Goal: Book appointment/travel/reservation

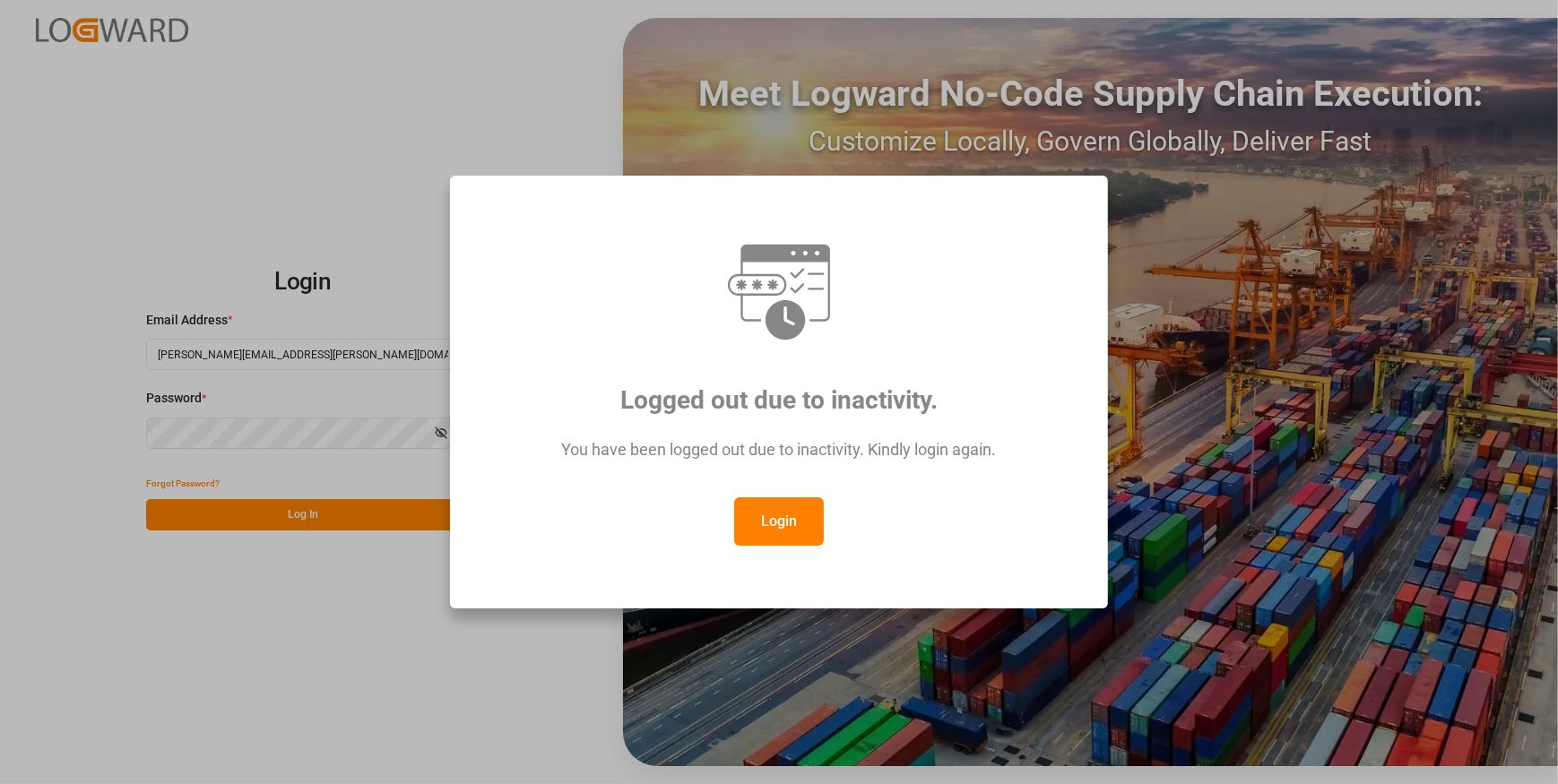
click at [781, 525] on button "Login" at bounding box center [779, 522] width 90 height 49
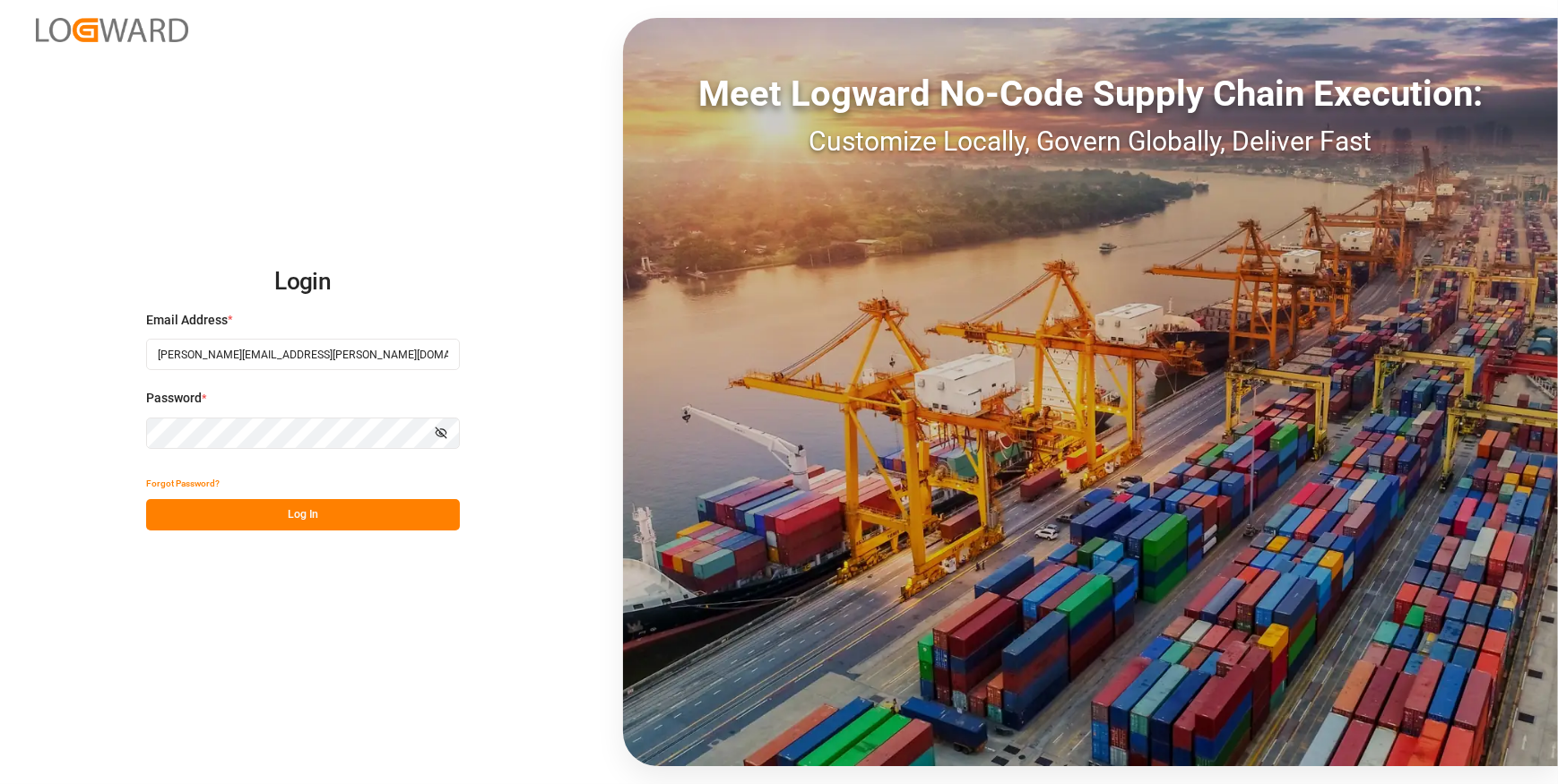
click at [300, 513] on button "Log In" at bounding box center [303, 515] width 314 height 31
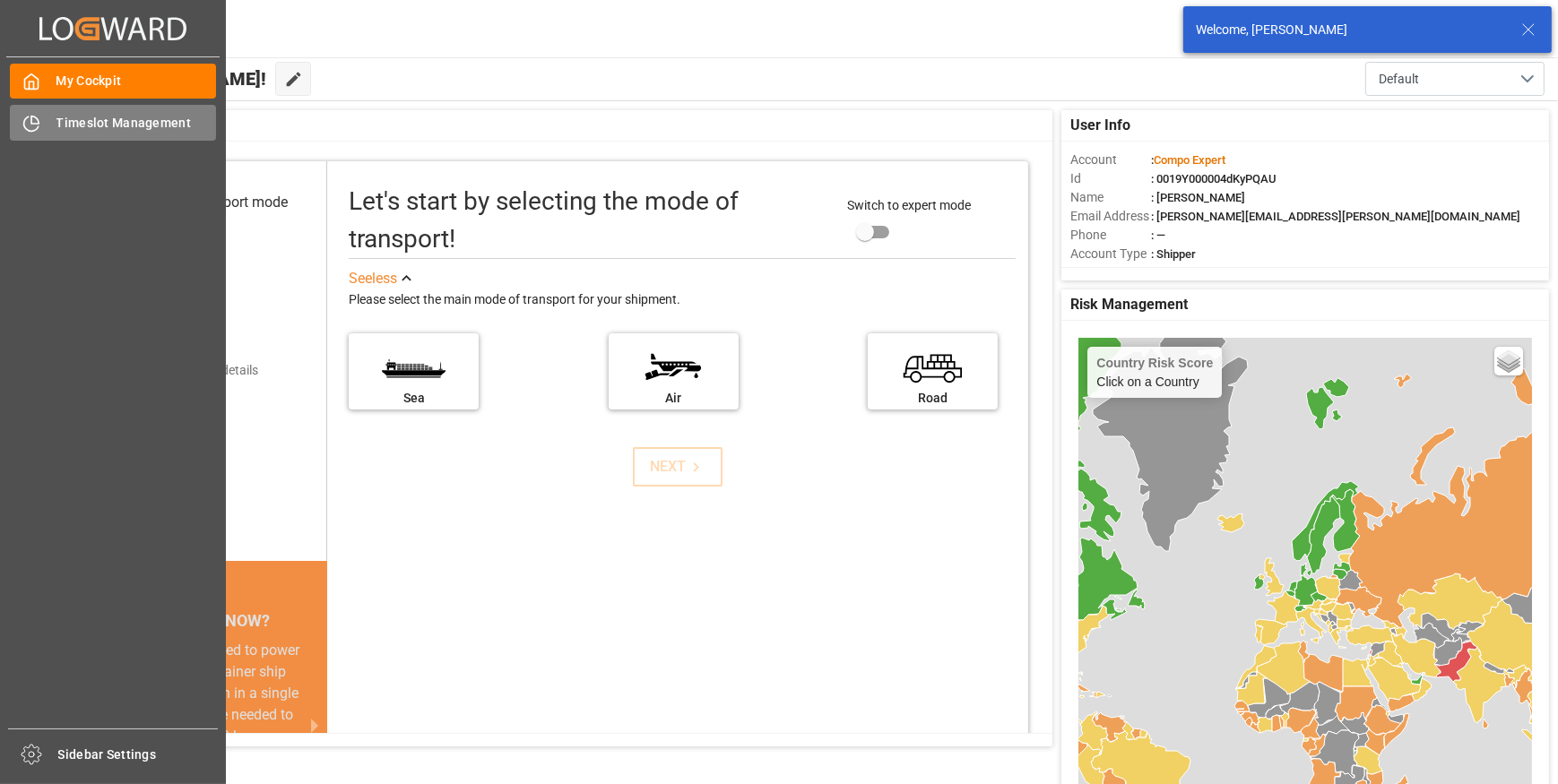
click at [122, 126] on span "Timeslot Management" at bounding box center [137, 123] width 160 height 19
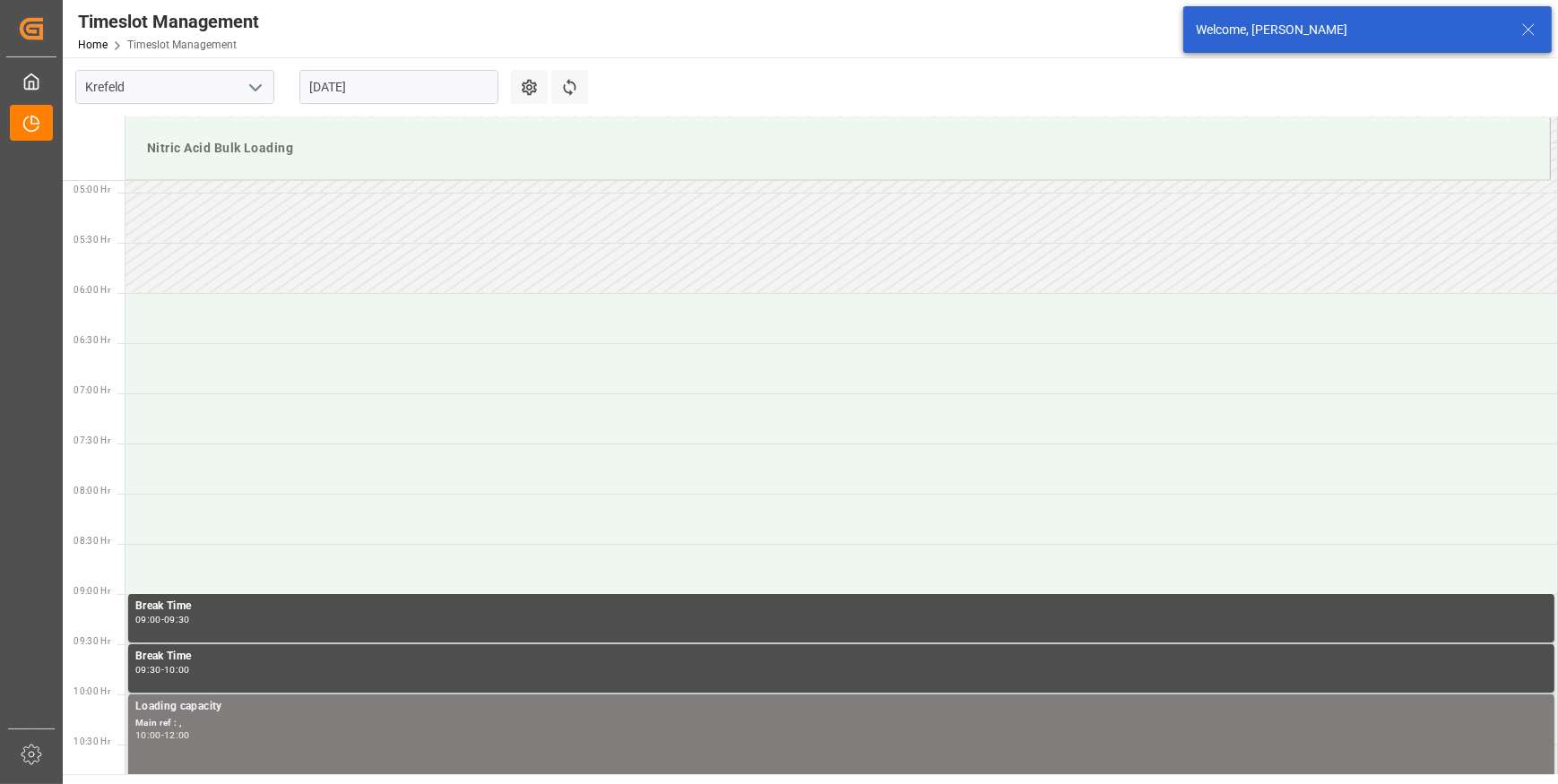
scroll to position [491, 0]
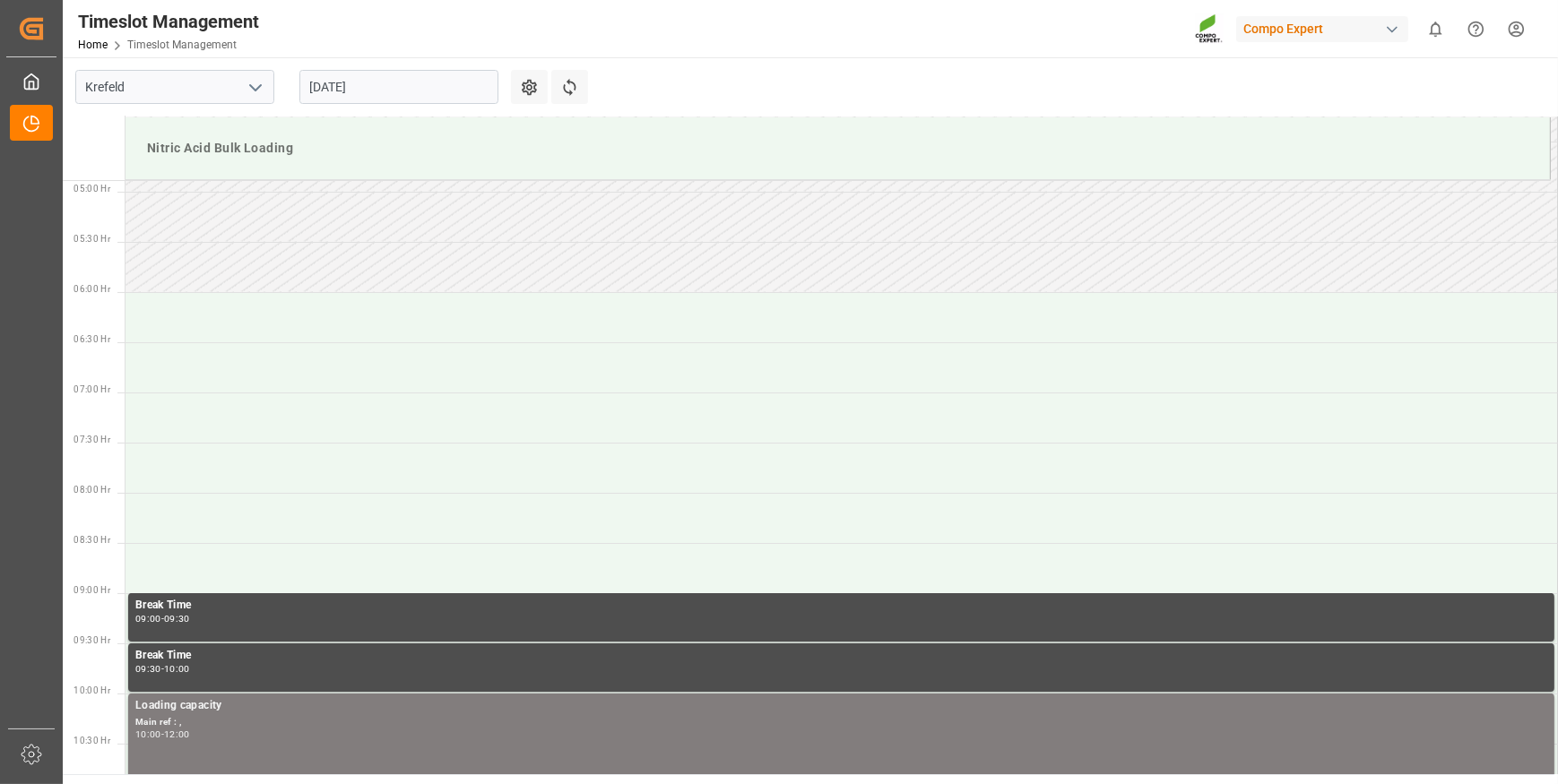
click at [425, 86] on input "[DATE]" at bounding box center [399, 86] width 199 height 34
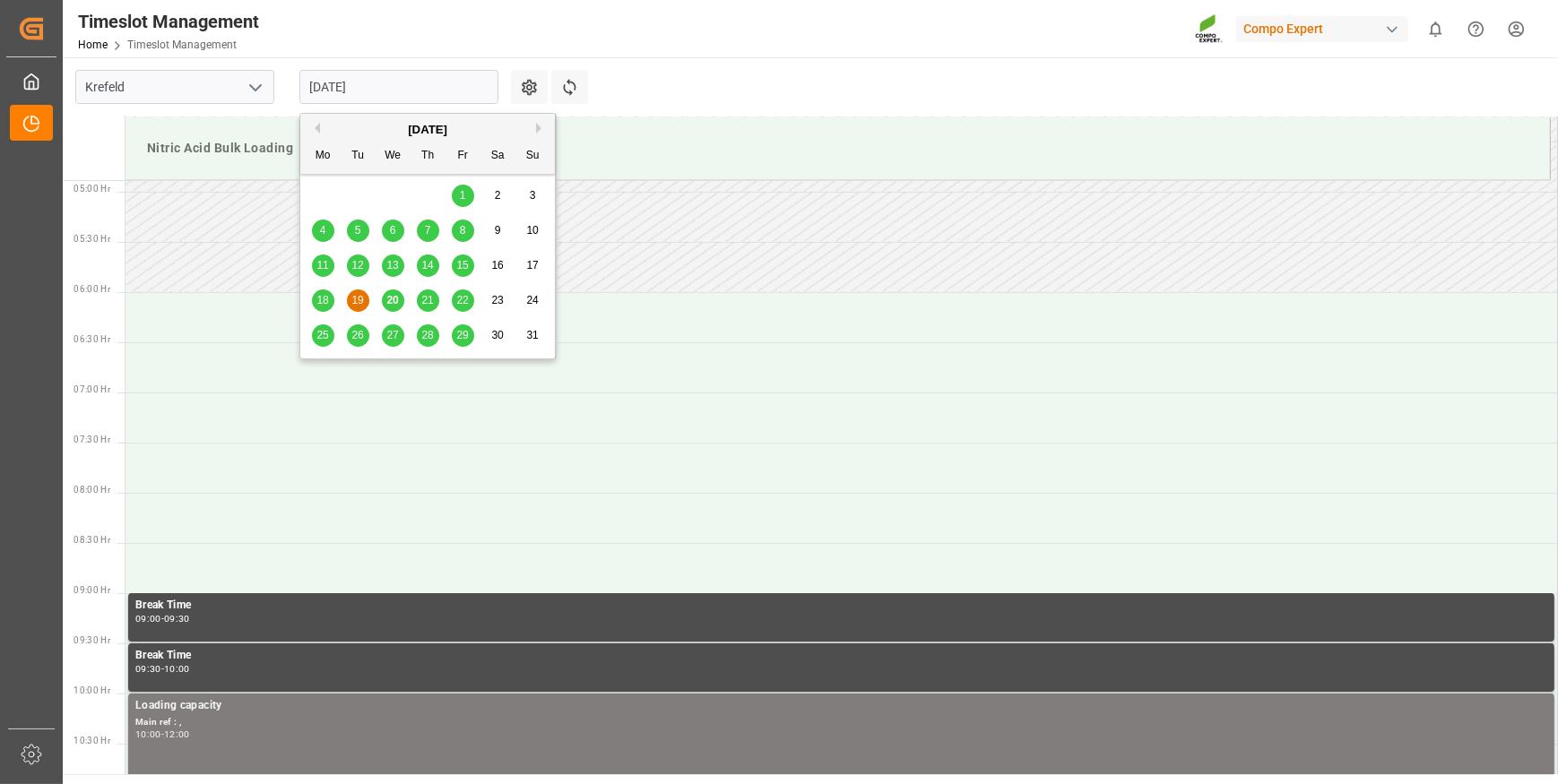
click at [389, 303] on span "20" at bounding box center [392, 301] width 12 height 13
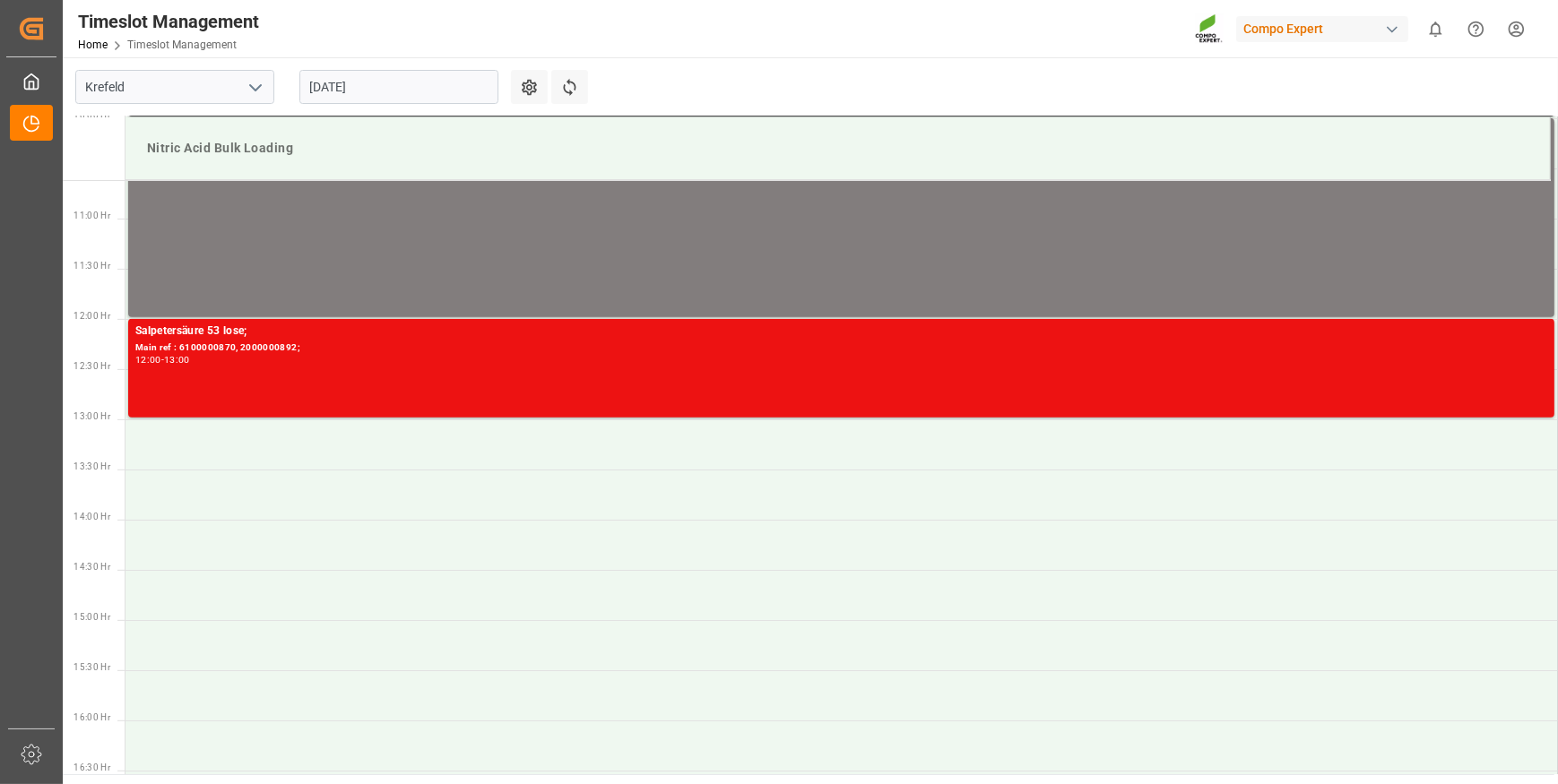
scroll to position [1059, 0]
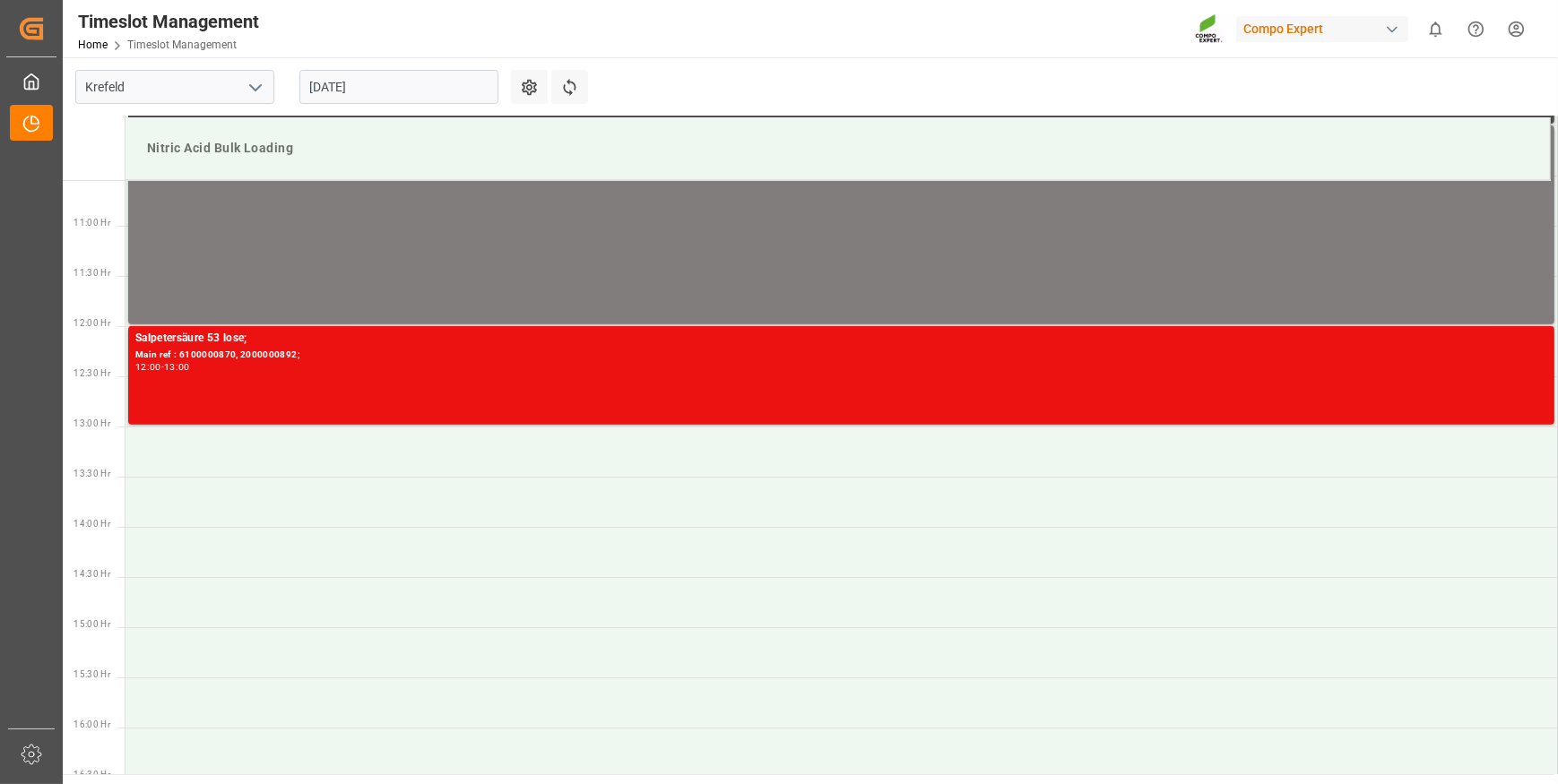
click at [406, 86] on input "[DATE]" at bounding box center [399, 86] width 199 height 34
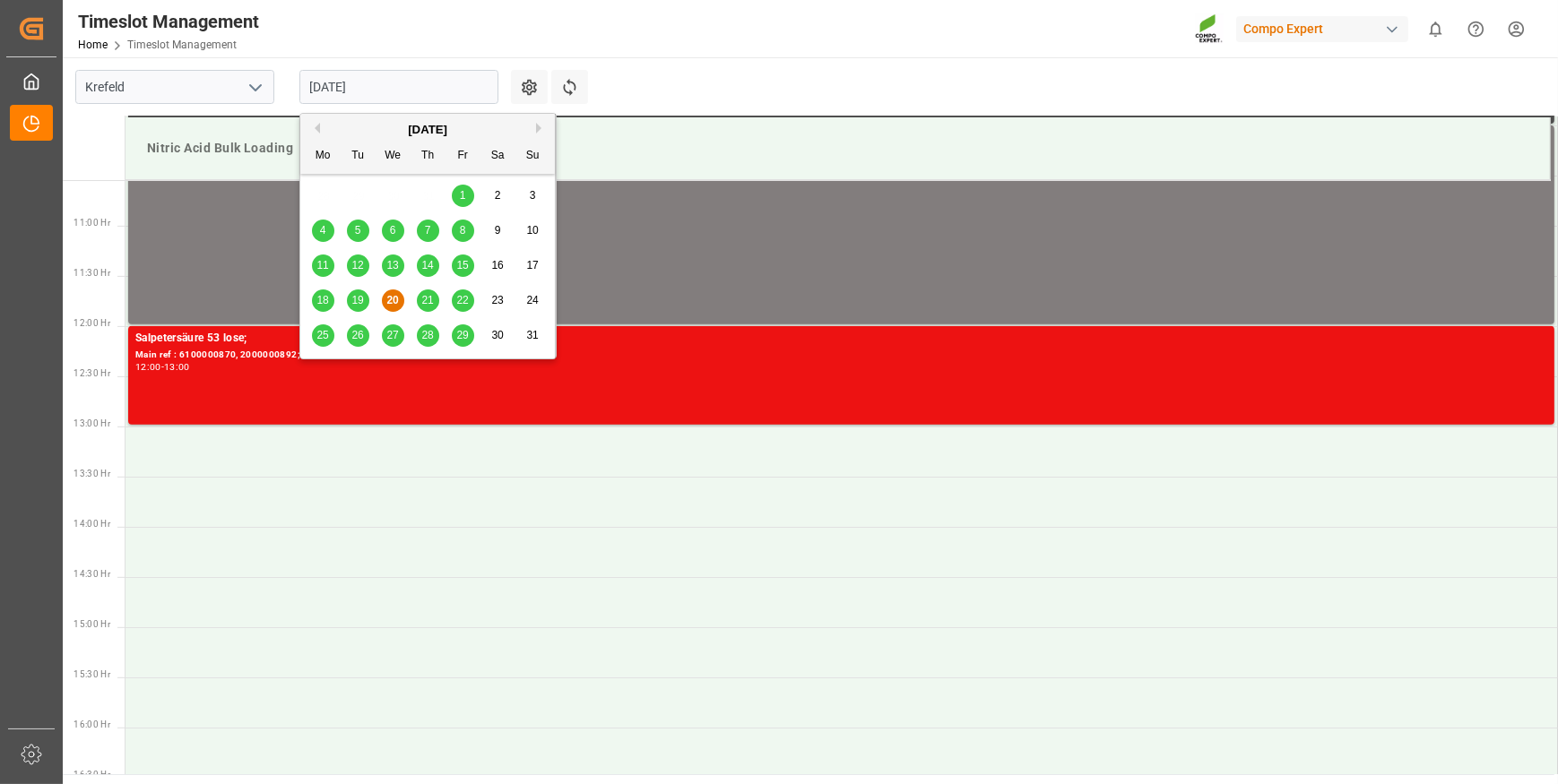
click at [359, 303] on span "19" at bounding box center [357, 301] width 12 height 13
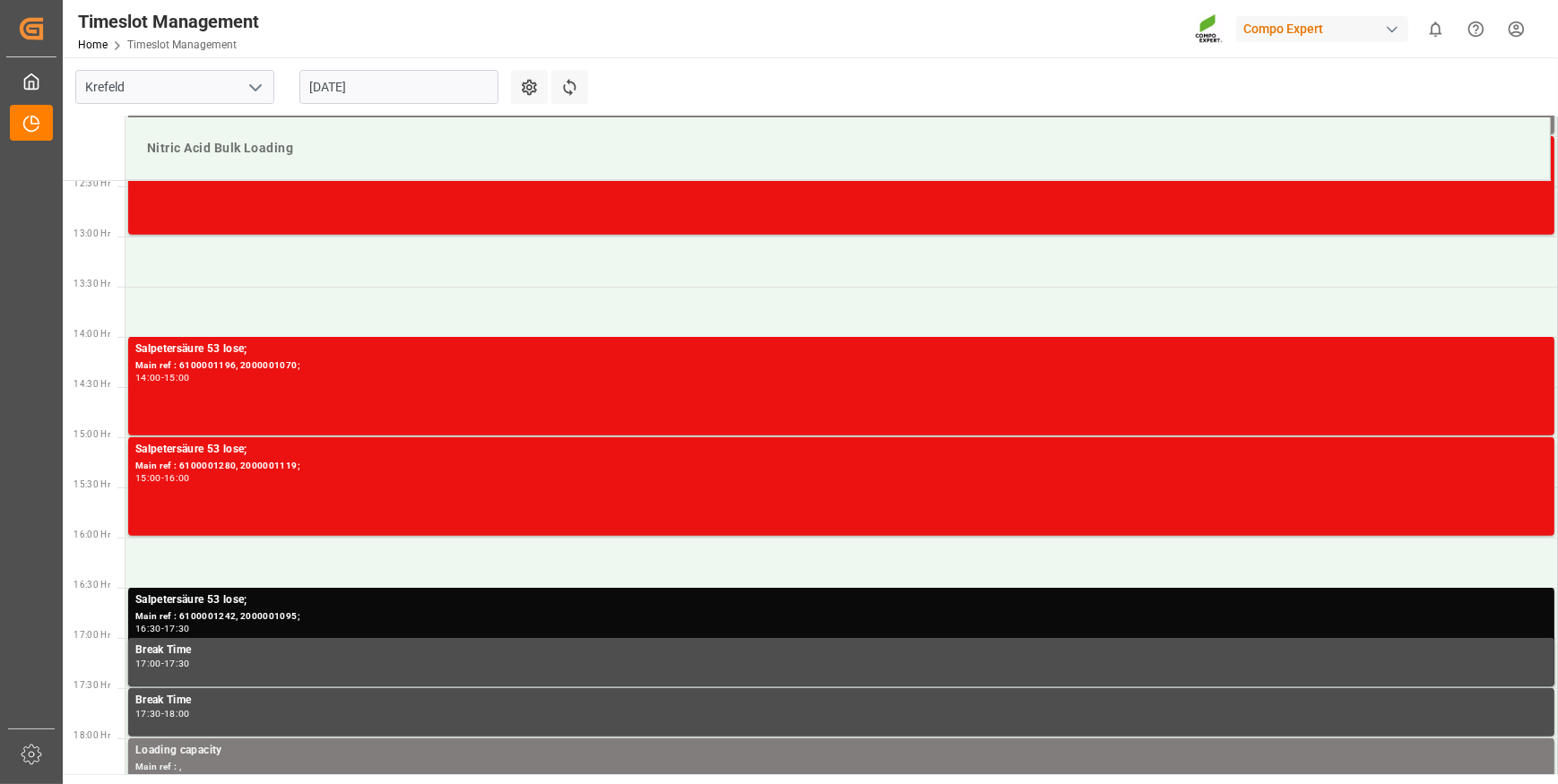
scroll to position [1224, 0]
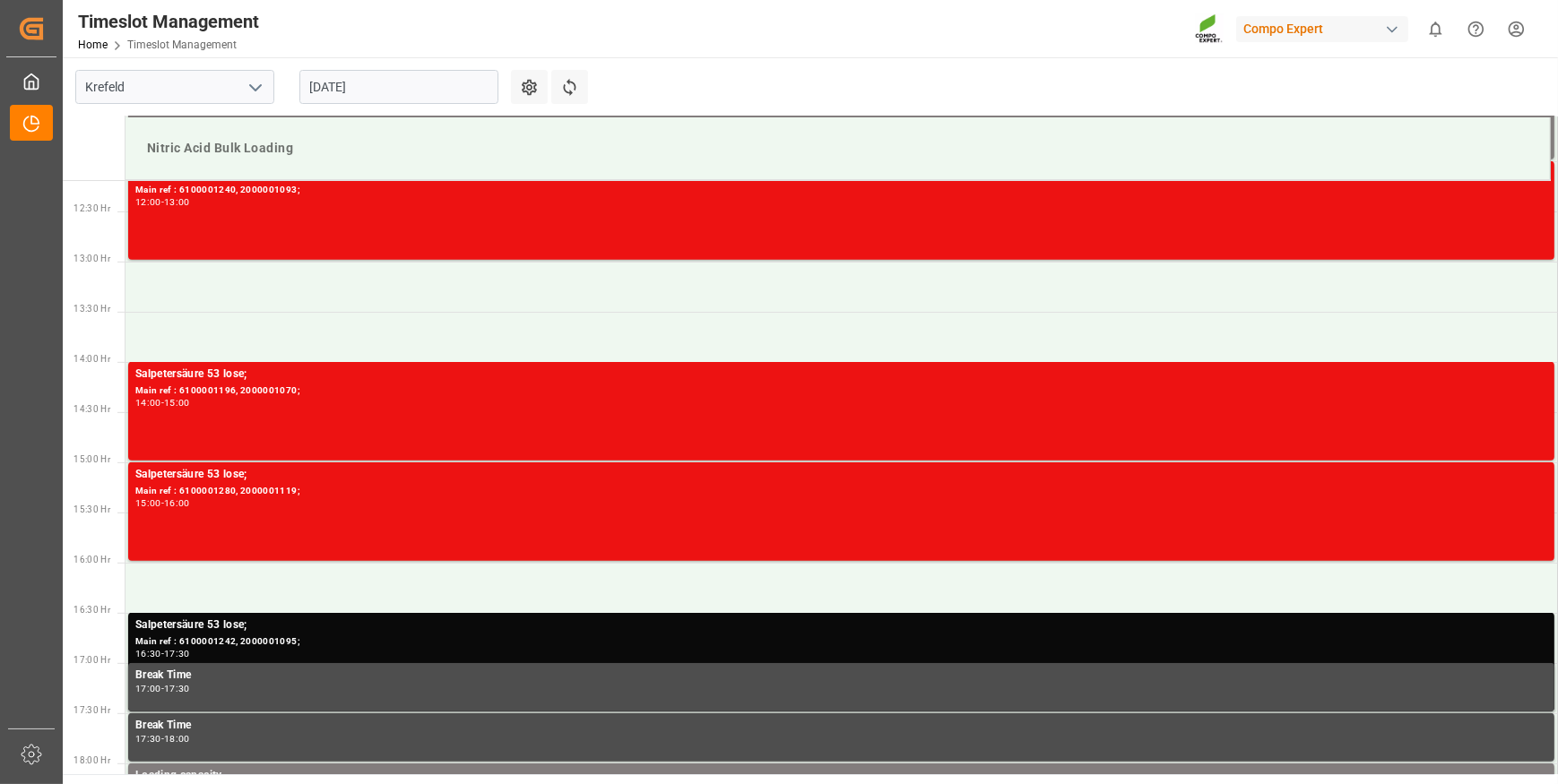
click at [399, 89] on input "[DATE]" at bounding box center [399, 86] width 199 height 34
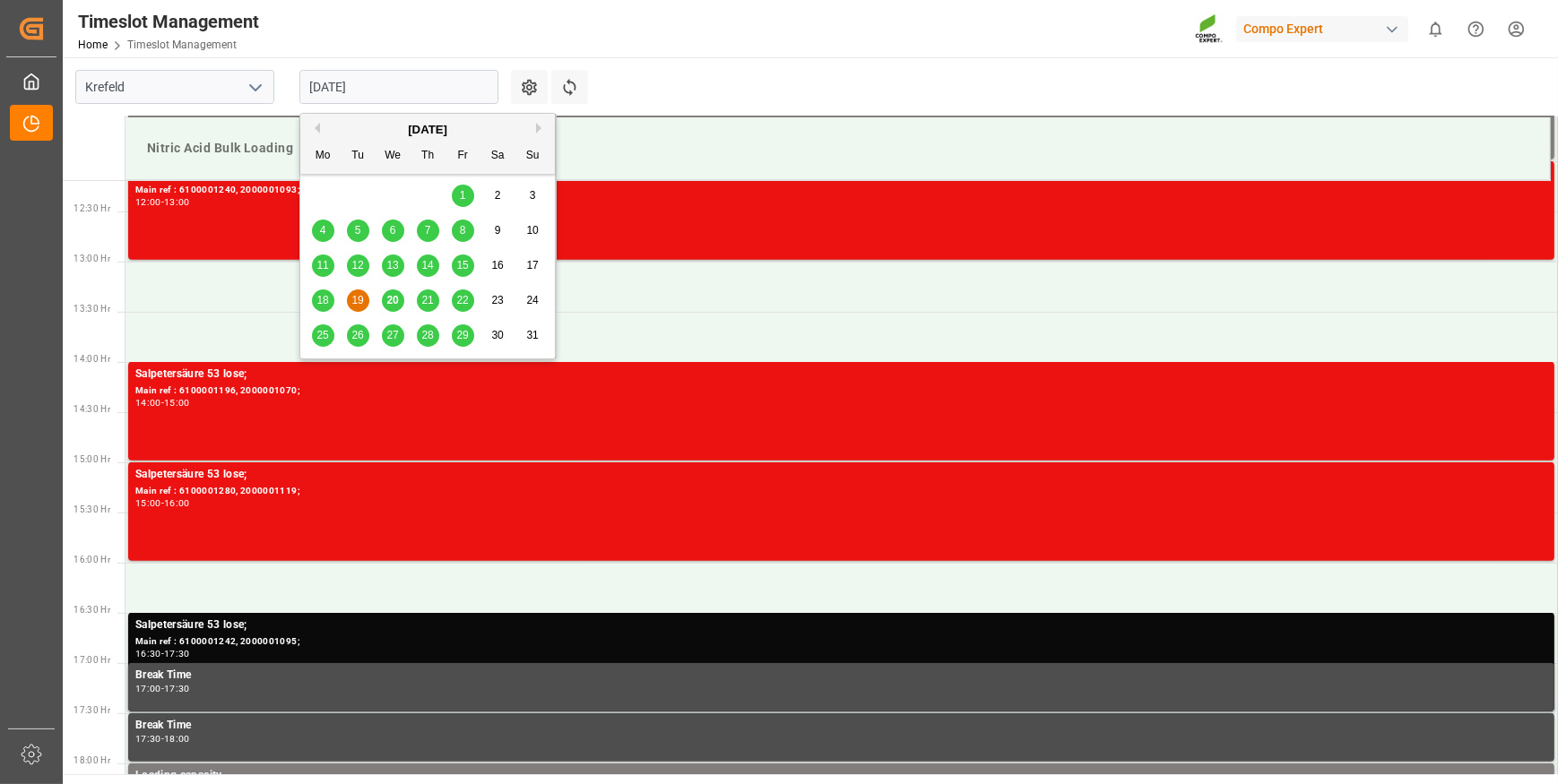
click at [386, 301] on span "20" at bounding box center [392, 301] width 12 height 13
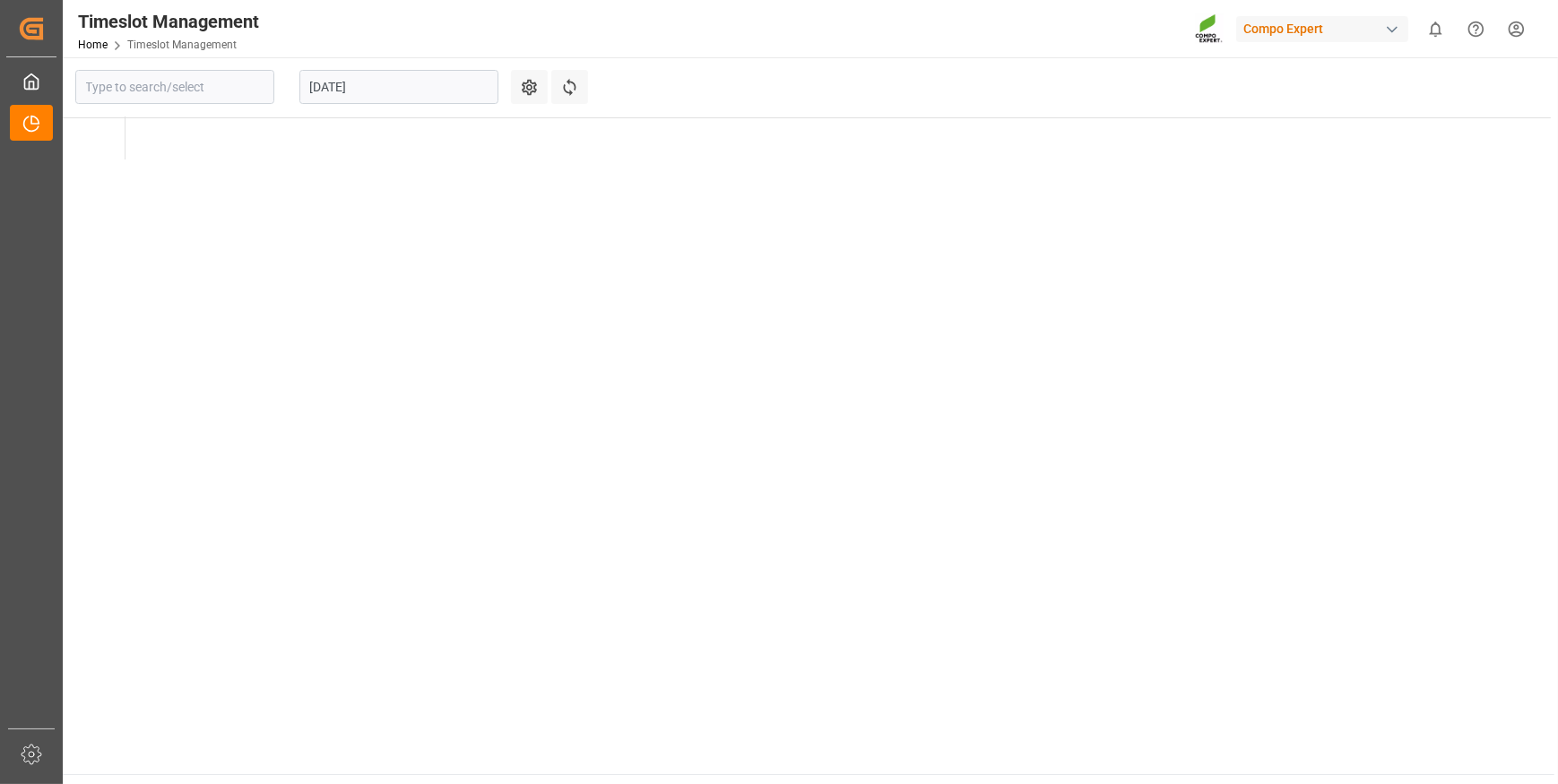
type input "Krefeld"
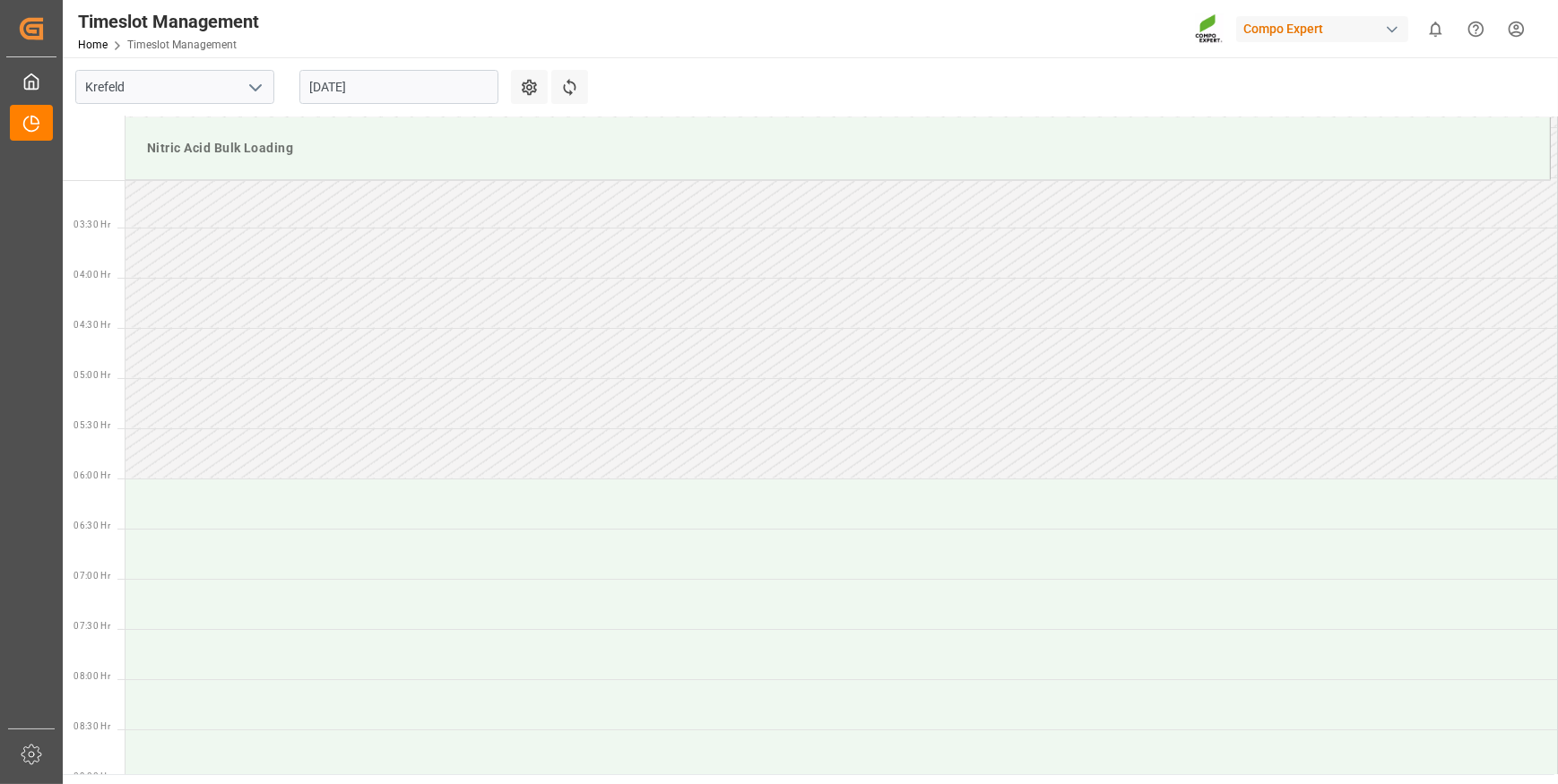
scroll to position [491, 0]
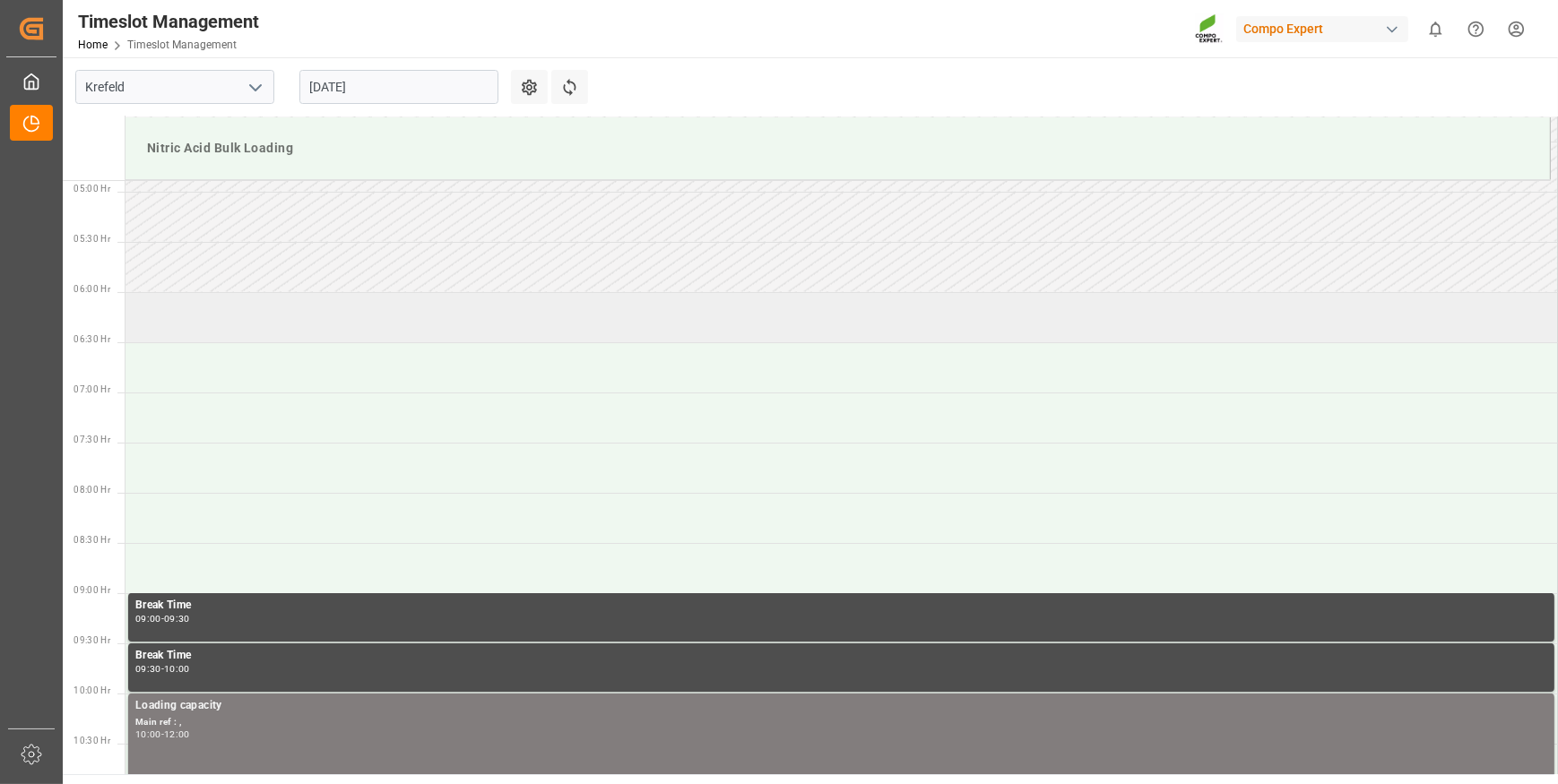
drag, startPoint x: 558, startPoint y: 348, endPoint x: 547, endPoint y: 332, distance: 19.4
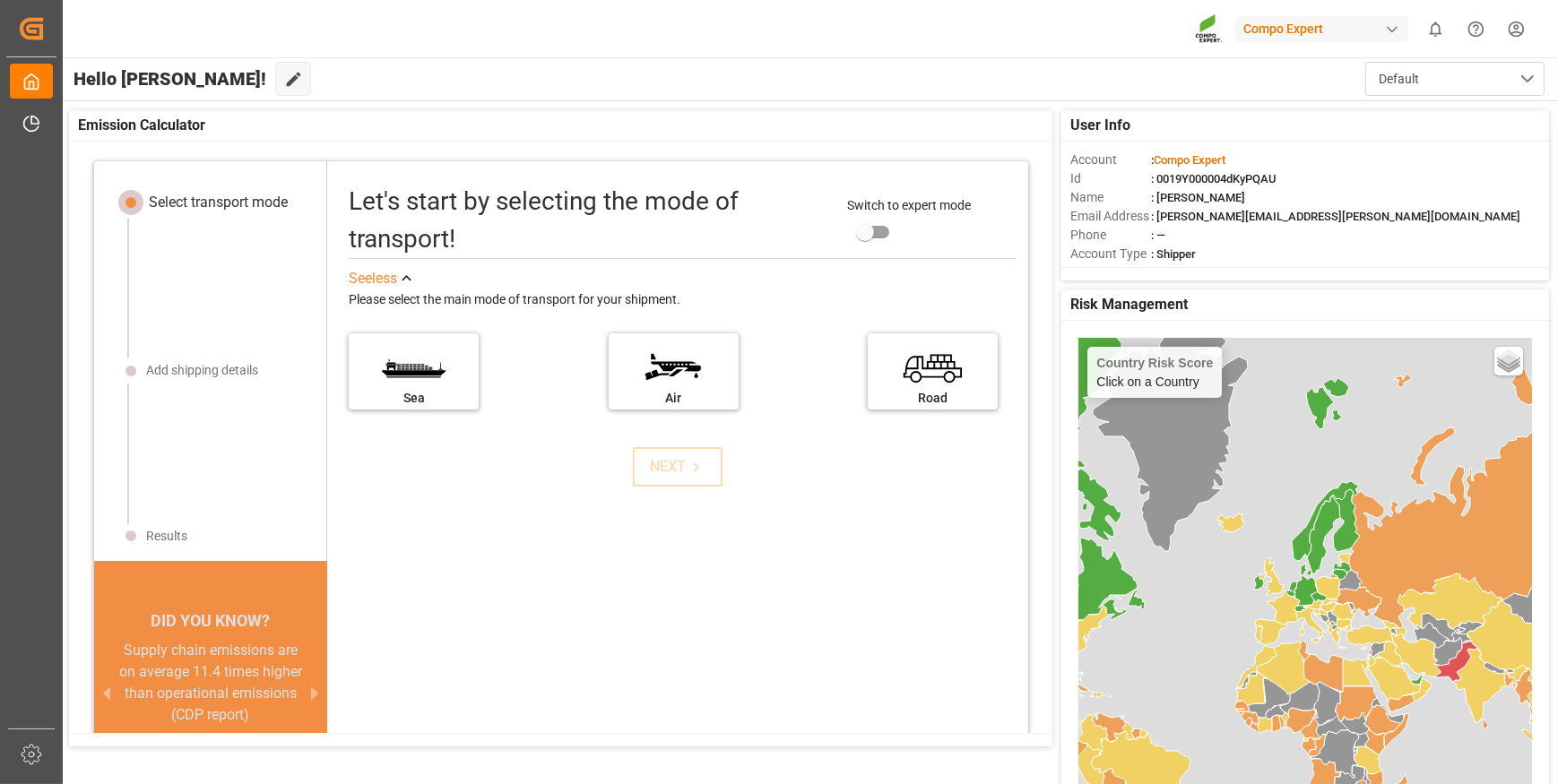
click at [237, 412] on div at bounding box center [219, 453] width 183 height 140
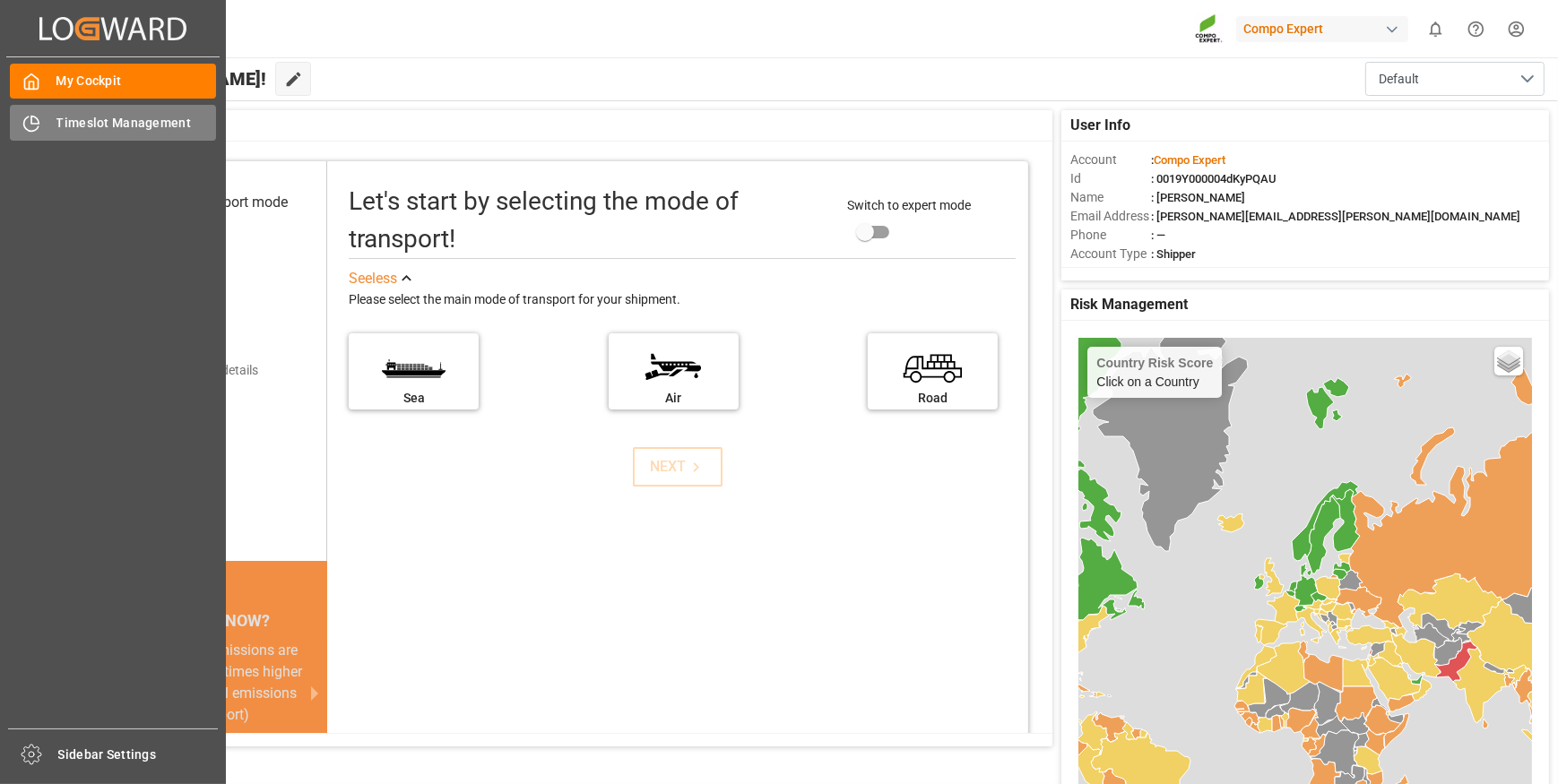
click at [83, 126] on span "Timeslot Management" at bounding box center [137, 123] width 160 height 19
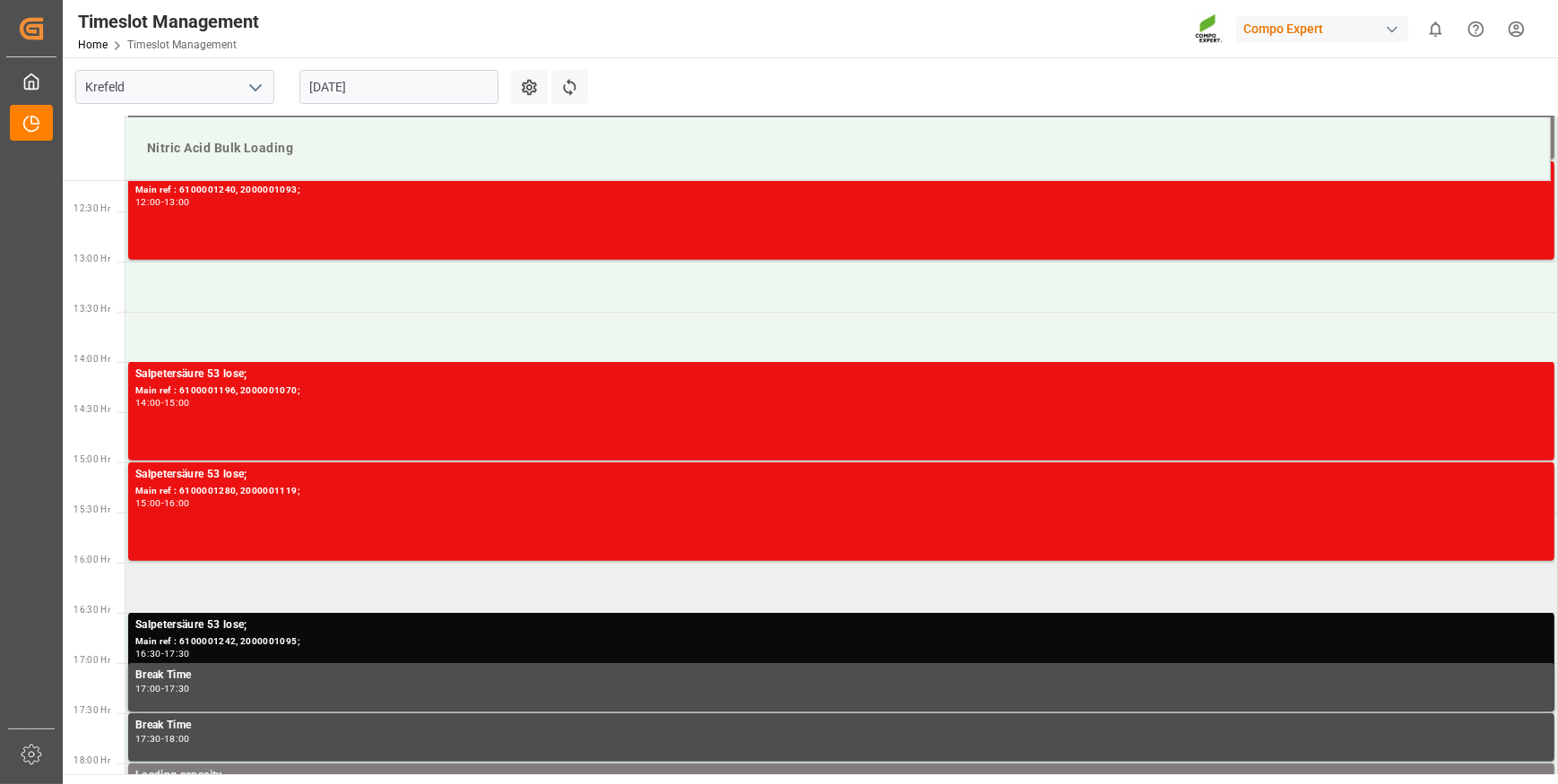
scroll to position [1143, 0]
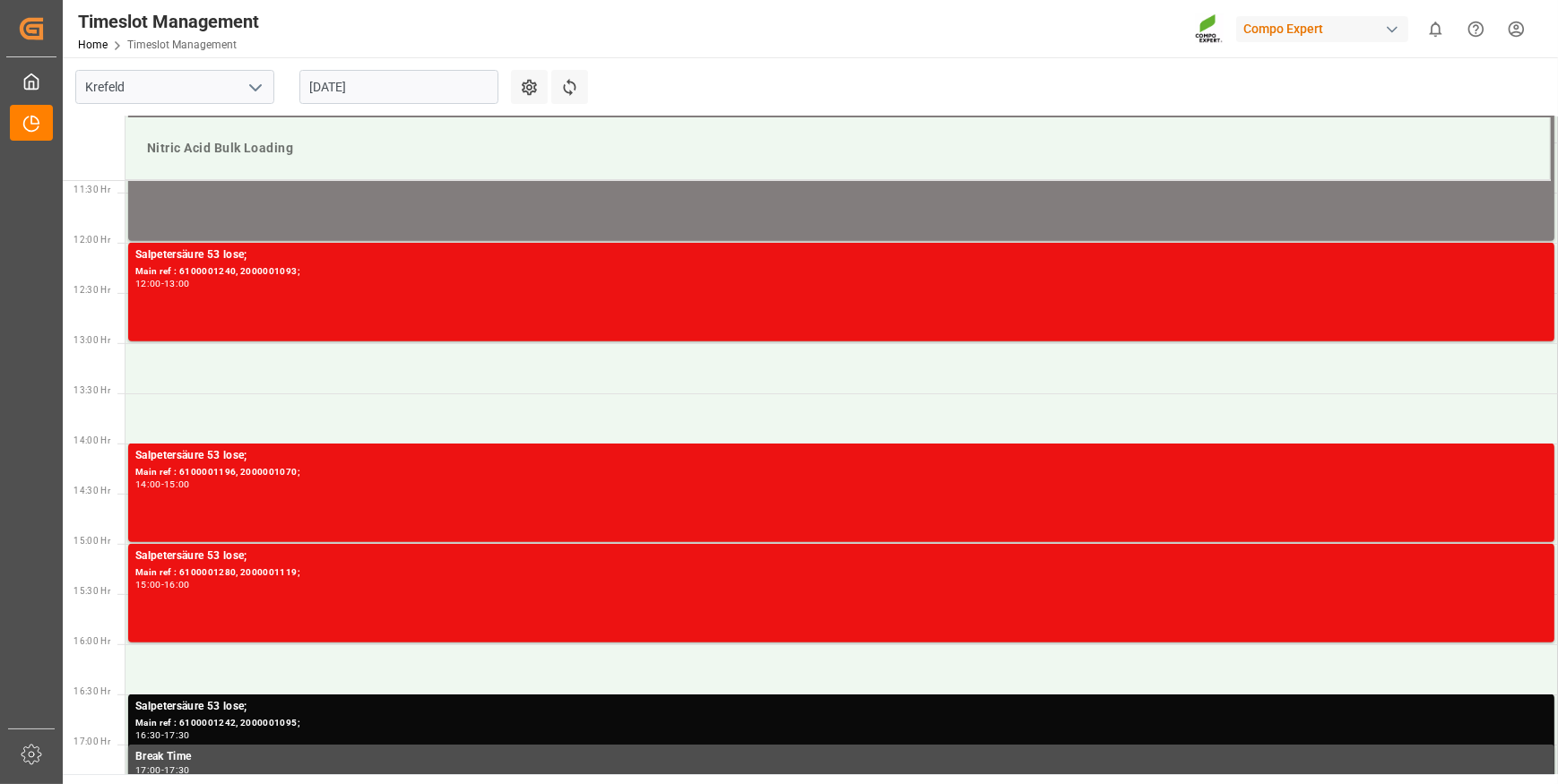
click at [404, 87] on input "[DATE]" at bounding box center [399, 86] width 199 height 34
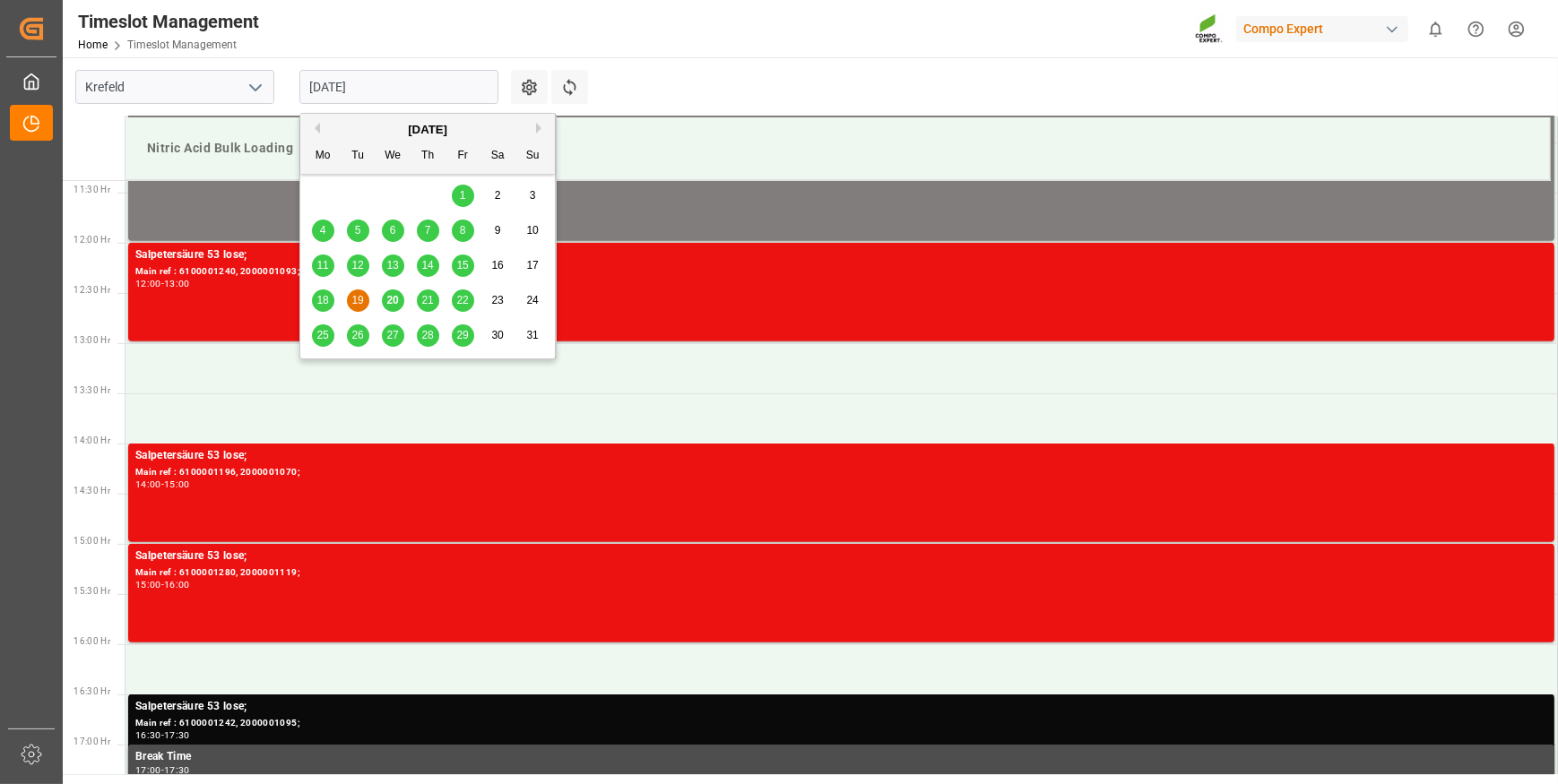
click at [390, 304] on span "20" at bounding box center [392, 301] width 12 height 13
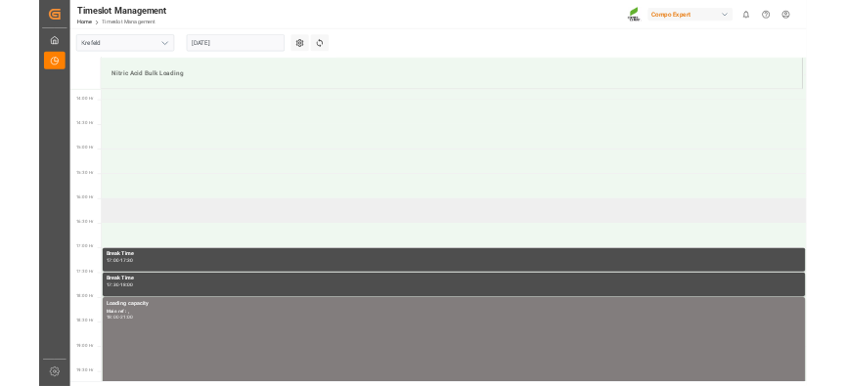
scroll to position [1511, 0]
